Goal: Transaction & Acquisition: Purchase product/service

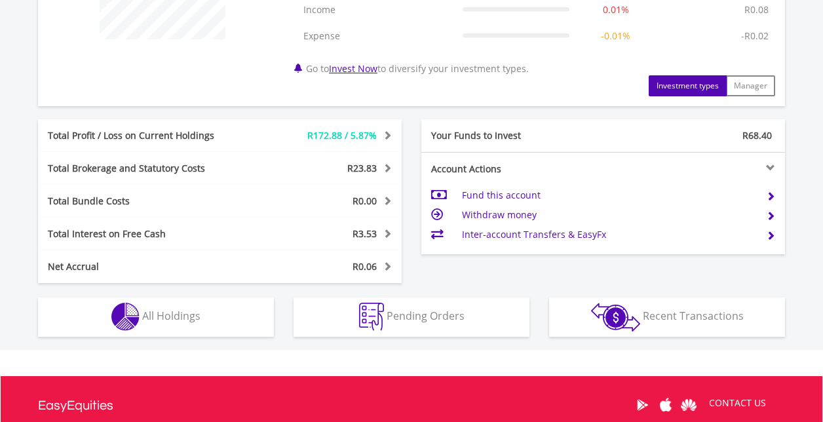
scroll to position [648, 0]
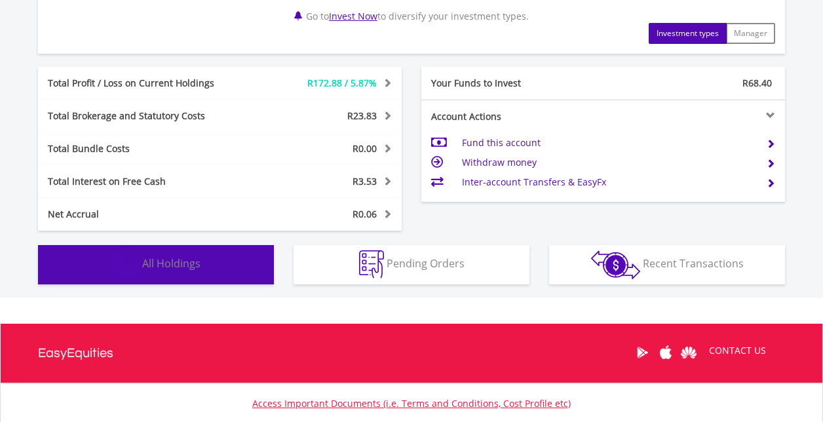
click at [193, 273] on button "Holdings All Holdings" at bounding box center [156, 264] width 236 height 39
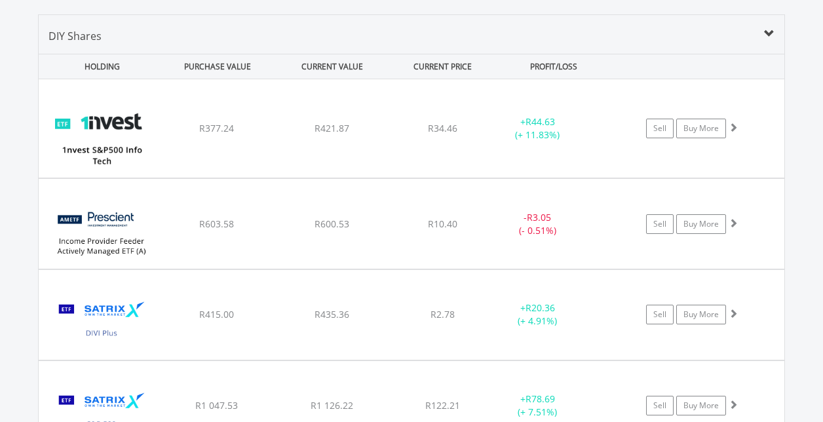
scroll to position [949, 0]
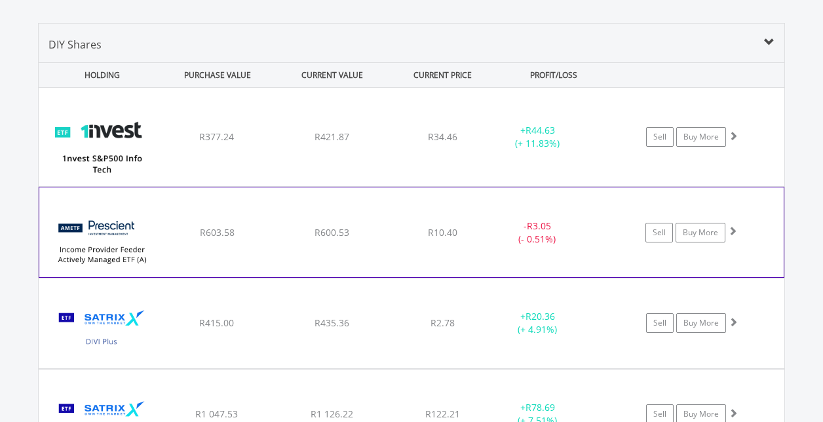
click at [731, 228] on span at bounding box center [732, 230] width 9 height 9
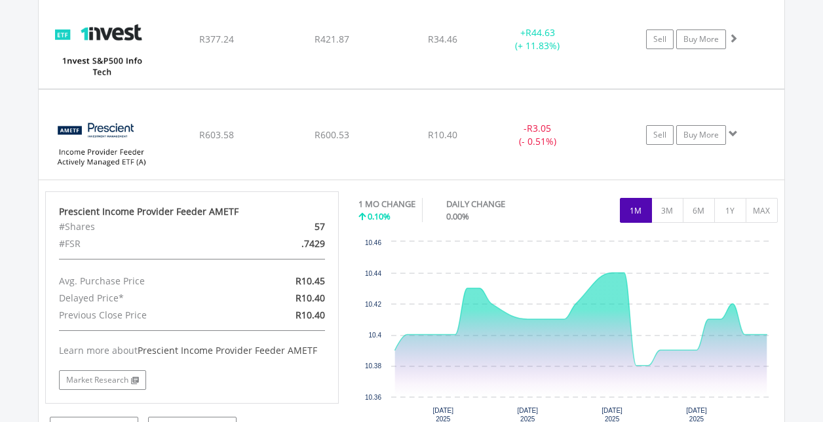
scroll to position [1057, 0]
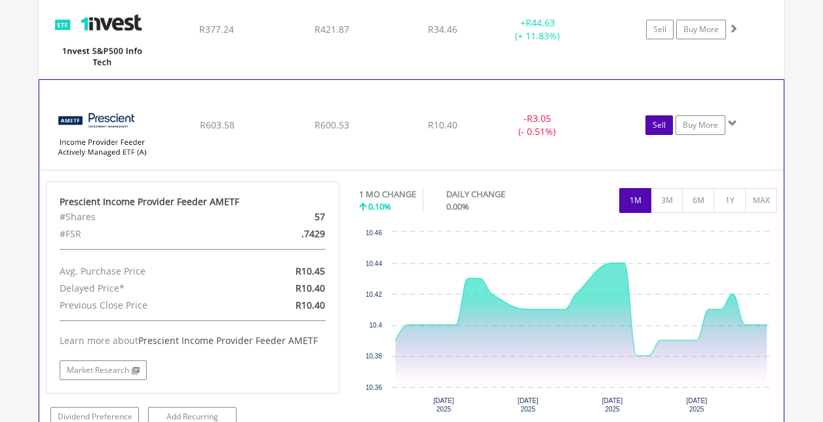
click at [665, 121] on link "Sell" at bounding box center [660, 125] width 28 height 20
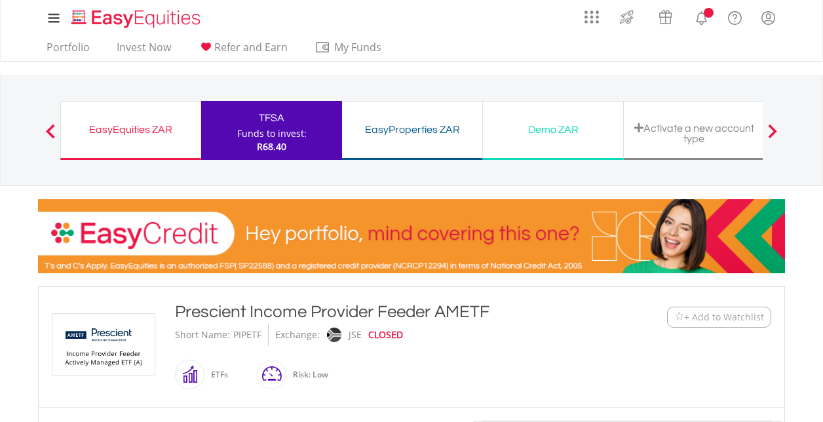
type input "******"
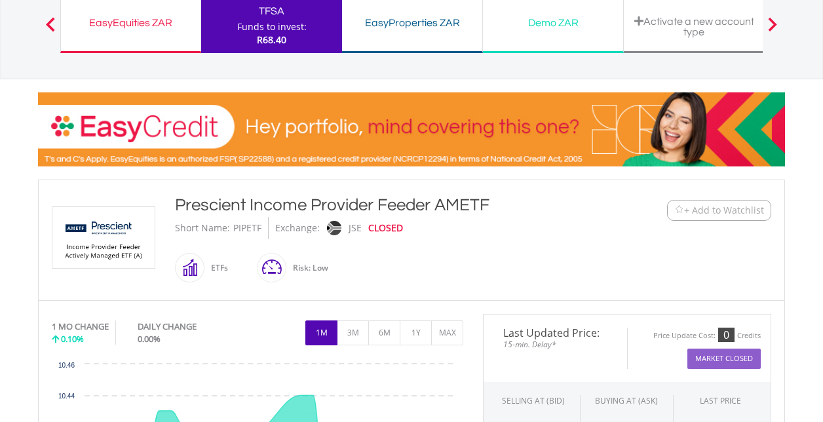
scroll to position [147, 0]
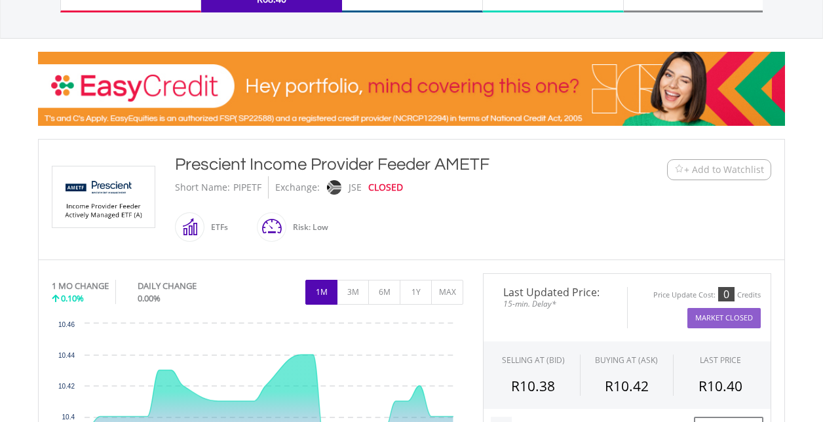
click at [205, 226] on span at bounding box center [205, 226] width 0 height 29
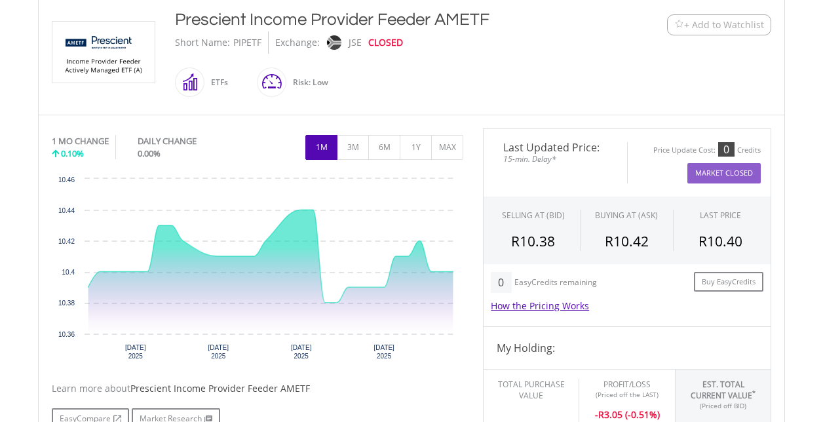
scroll to position [295, 0]
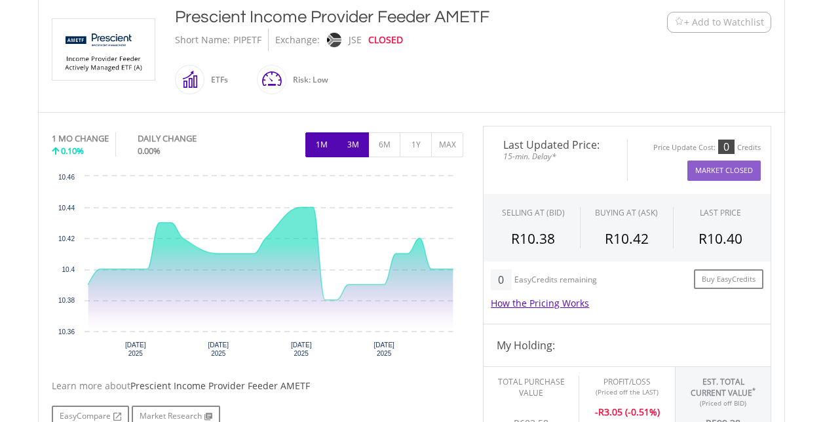
click at [353, 151] on button "3M" at bounding box center [353, 144] width 32 height 25
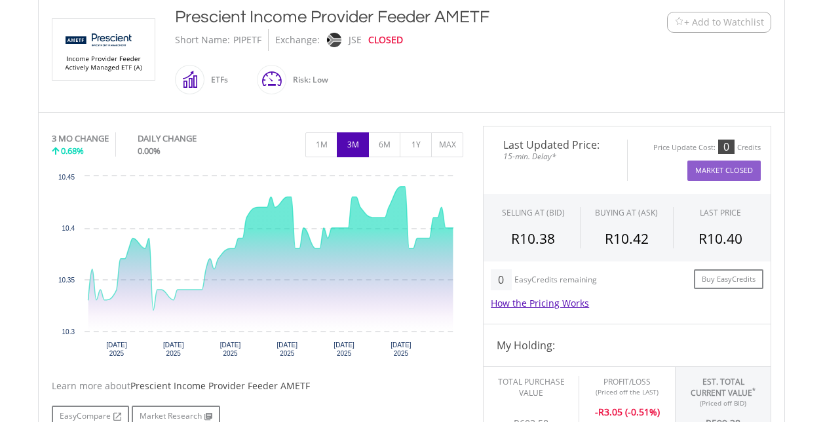
click at [738, 170] on button "Market Closed" at bounding box center [724, 171] width 73 height 20
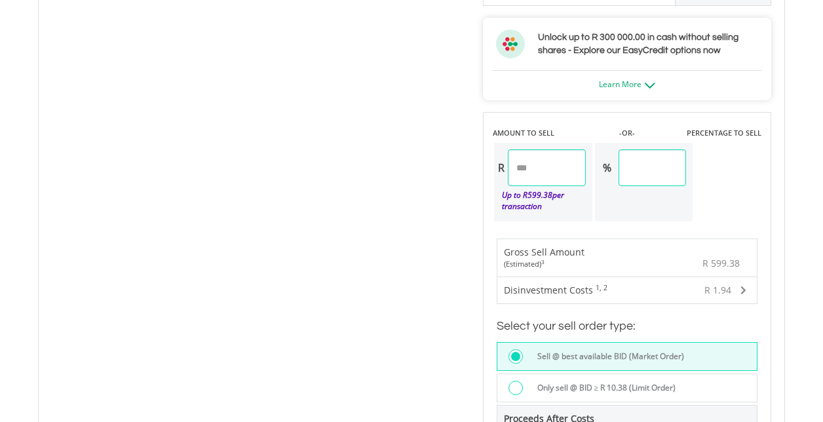
scroll to position [720, 0]
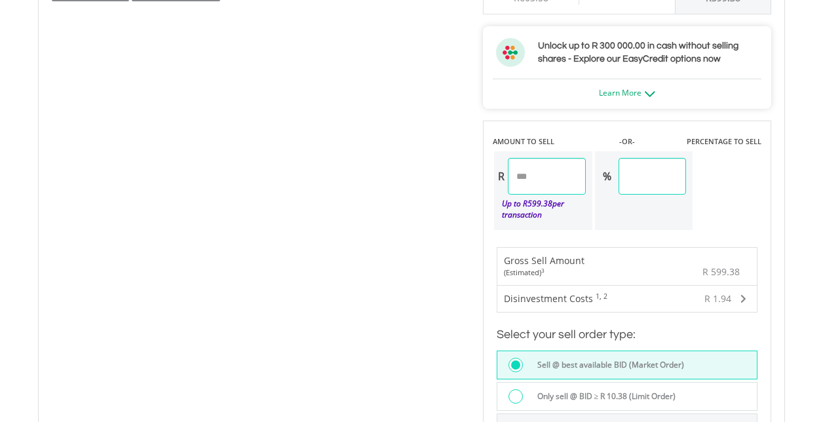
click at [599, 296] on sup "1, 2" at bounding box center [602, 296] width 12 height 9
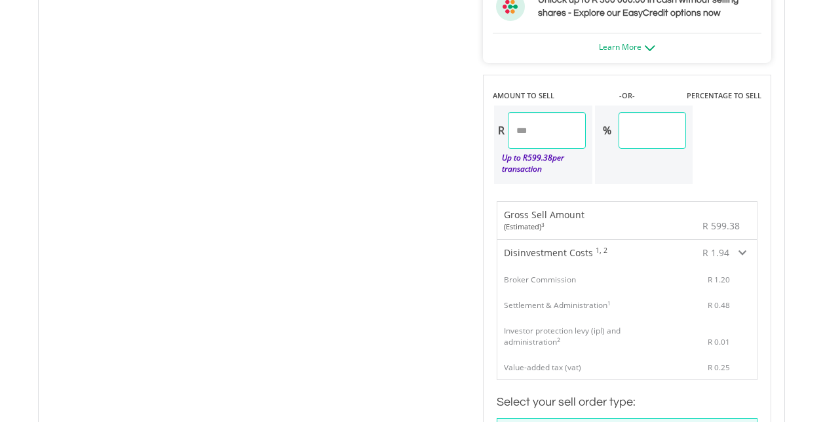
scroll to position [779, 0]
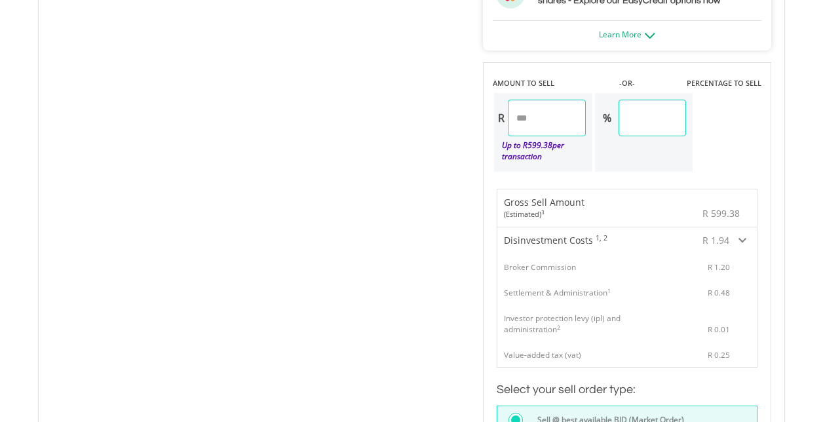
click at [579, 241] on span "Disinvestment Costs" at bounding box center [548, 240] width 89 height 12
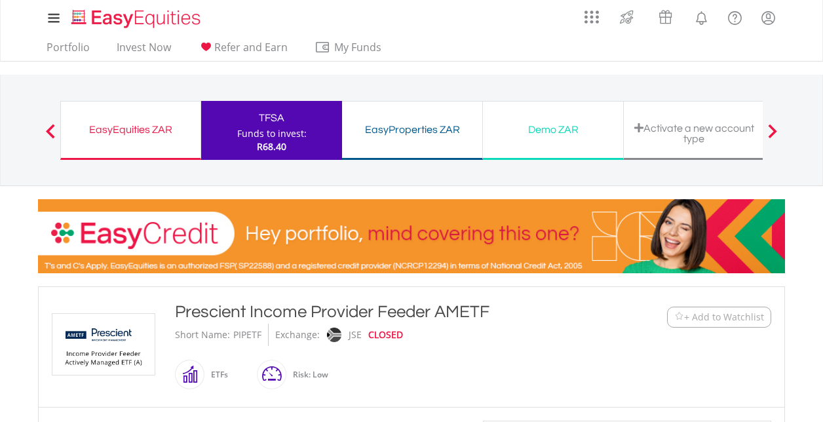
scroll to position [1, 0]
